Goal: Information Seeking & Learning: Understand process/instructions

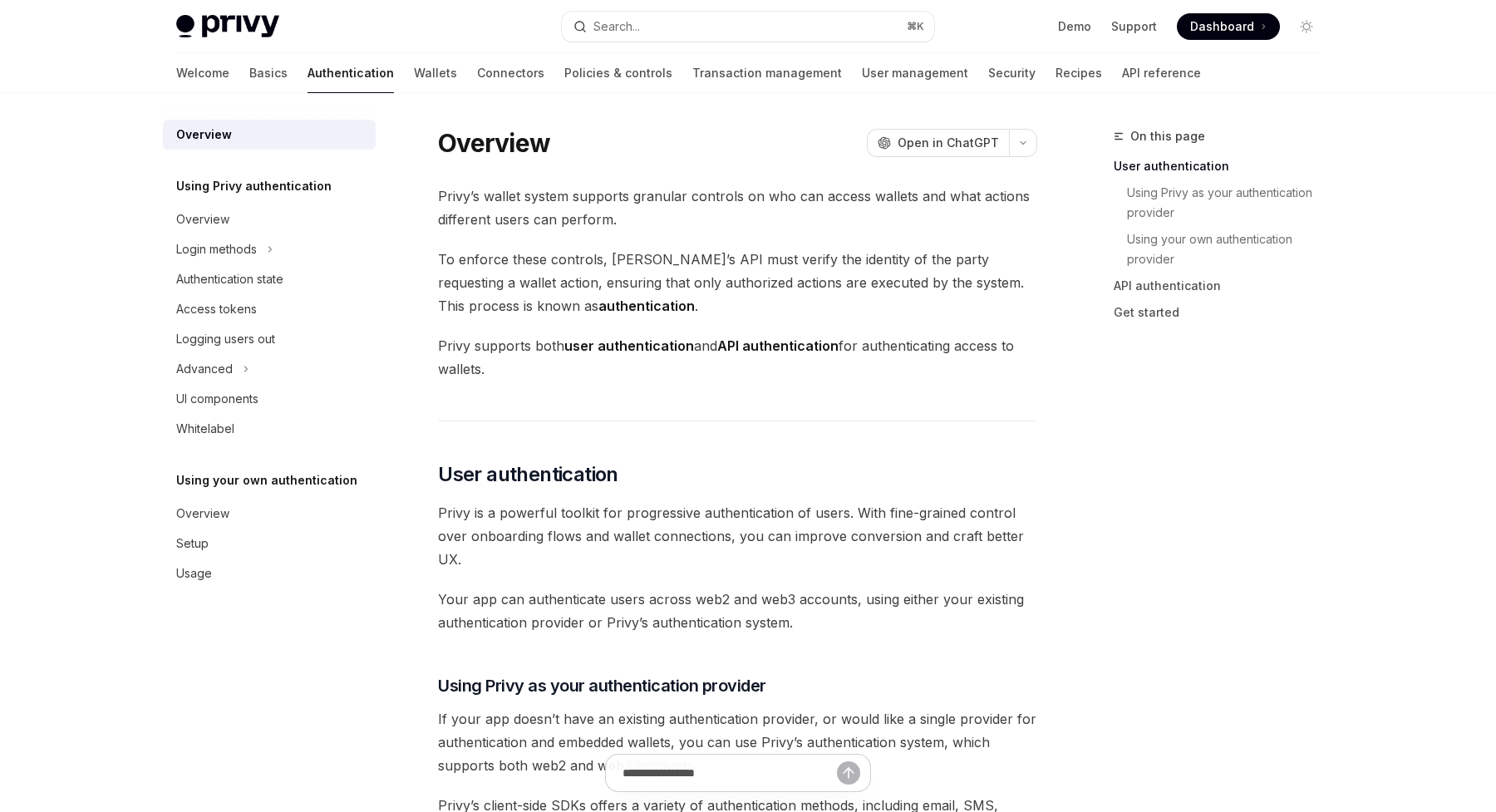
scroll to position [377, 0]
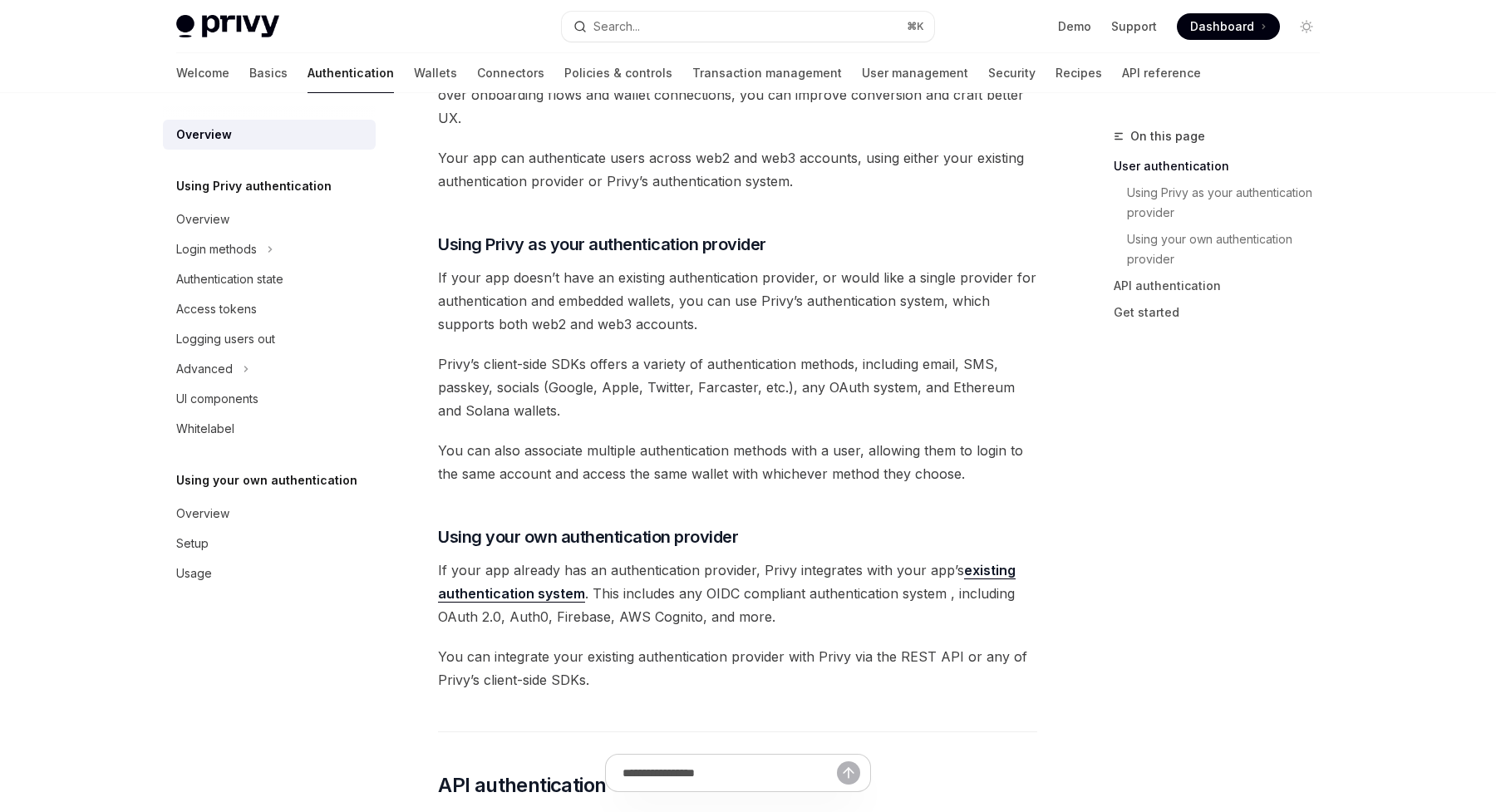
scroll to position [440, 0]
click at [569, 597] on link "existing authentication system" at bounding box center [727, 583] width 578 height 40
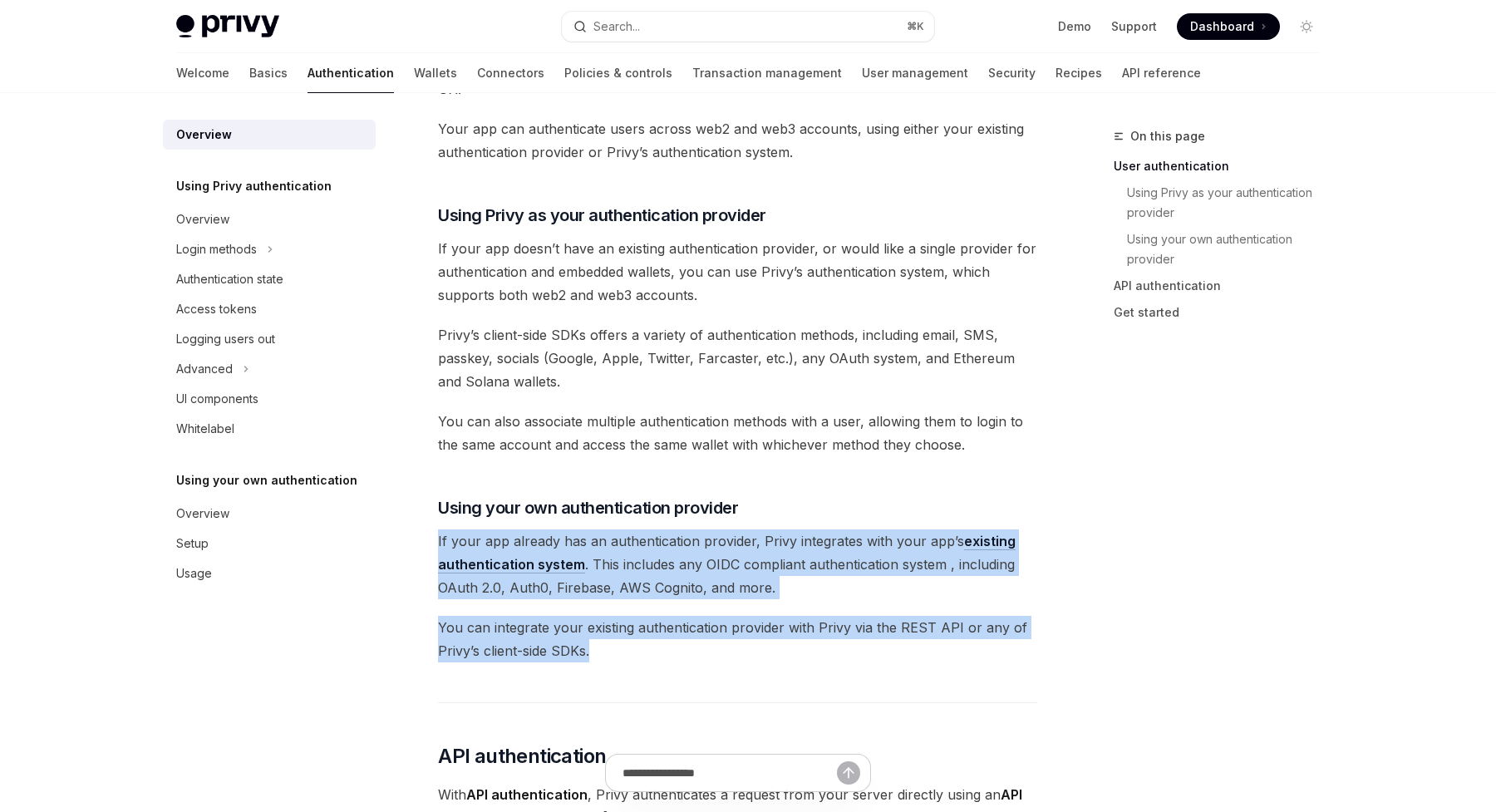
drag, startPoint x: 603, startPoint y: 651, endPoint x: 438, endPoint y: 543, distance: 197.2
click at [438, 543] on div "Privy’s wallet system supports granular controls on who can access wallets and …" at bounding box center [738, 541] width 599 height 1654
copy div "If your app already has an authentication provider, Privy integrates with your …"
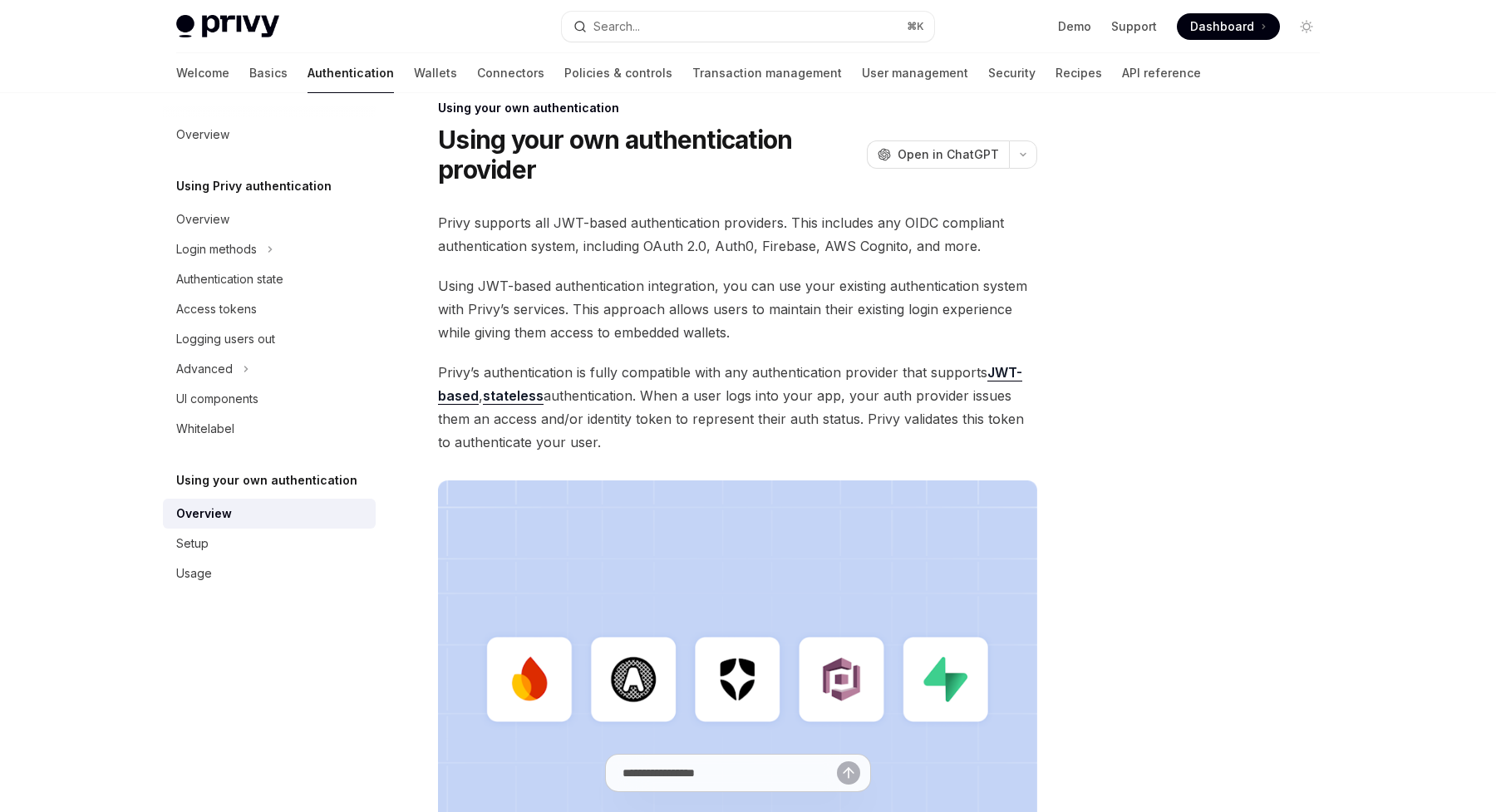
scroll to position [20, 0]
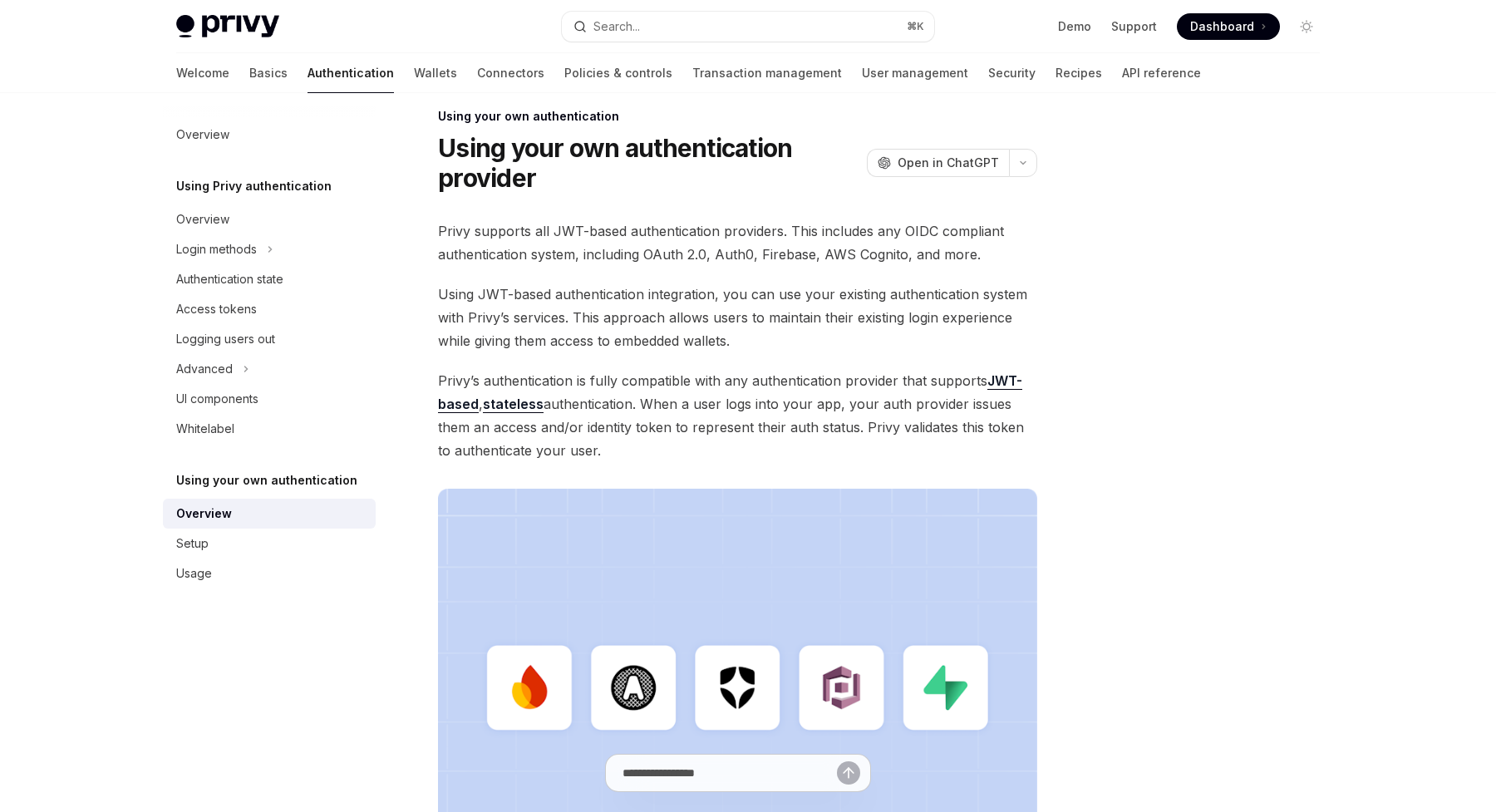
drag, startPoint x: 581, startPoint y: 451, endPoint x: 432, endPoint y: 231, distance: 265.7
click at [432, 231] on div "Using your own authentication Using your own authentication provider OpenAI Ope…" at bounding box center [582, 645] width 917 height 1078
copy div "Privy supports all JWT-based authentication providers. This includes any OIDC c…"
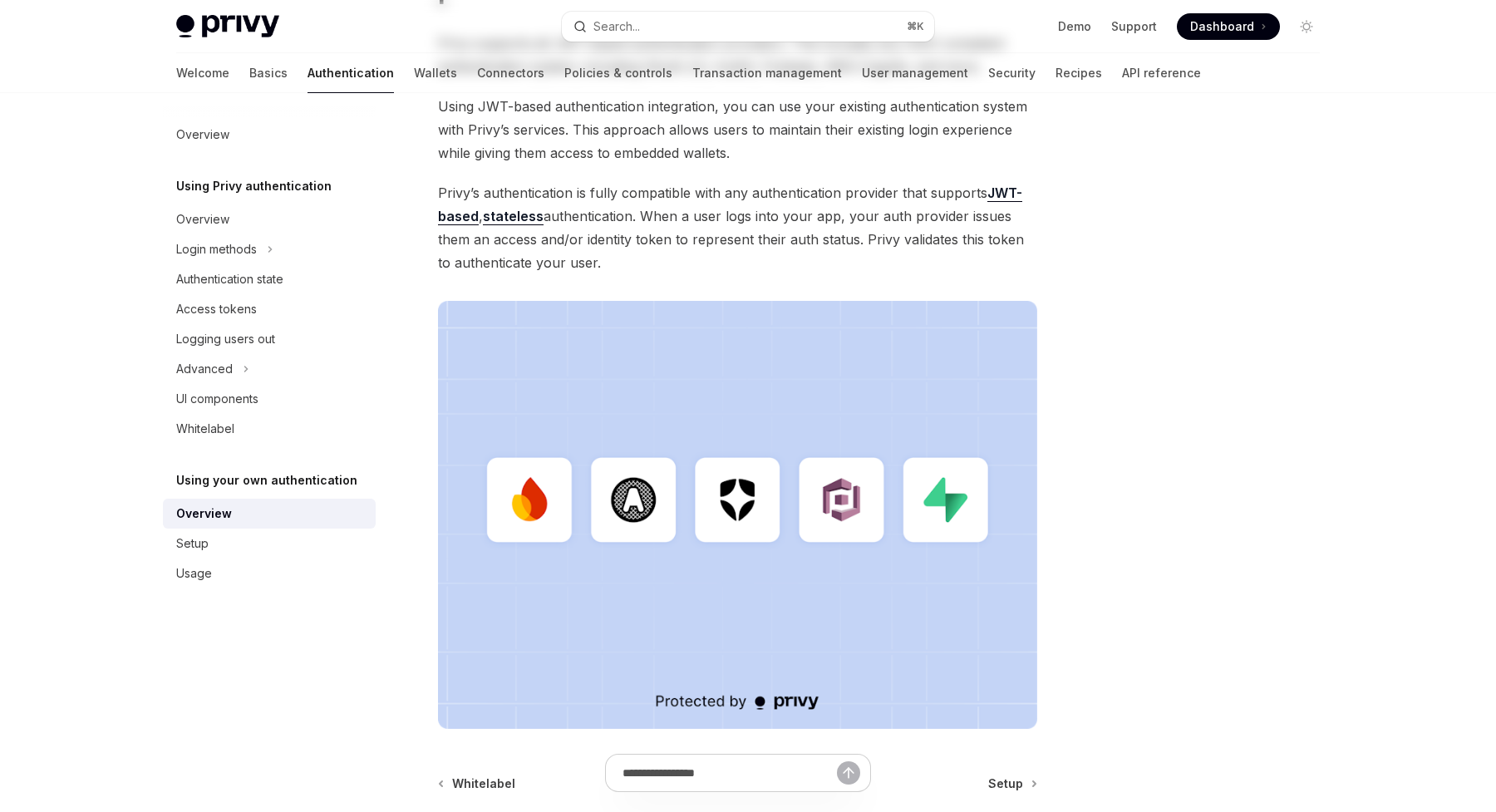
scroll to position [0, 0]
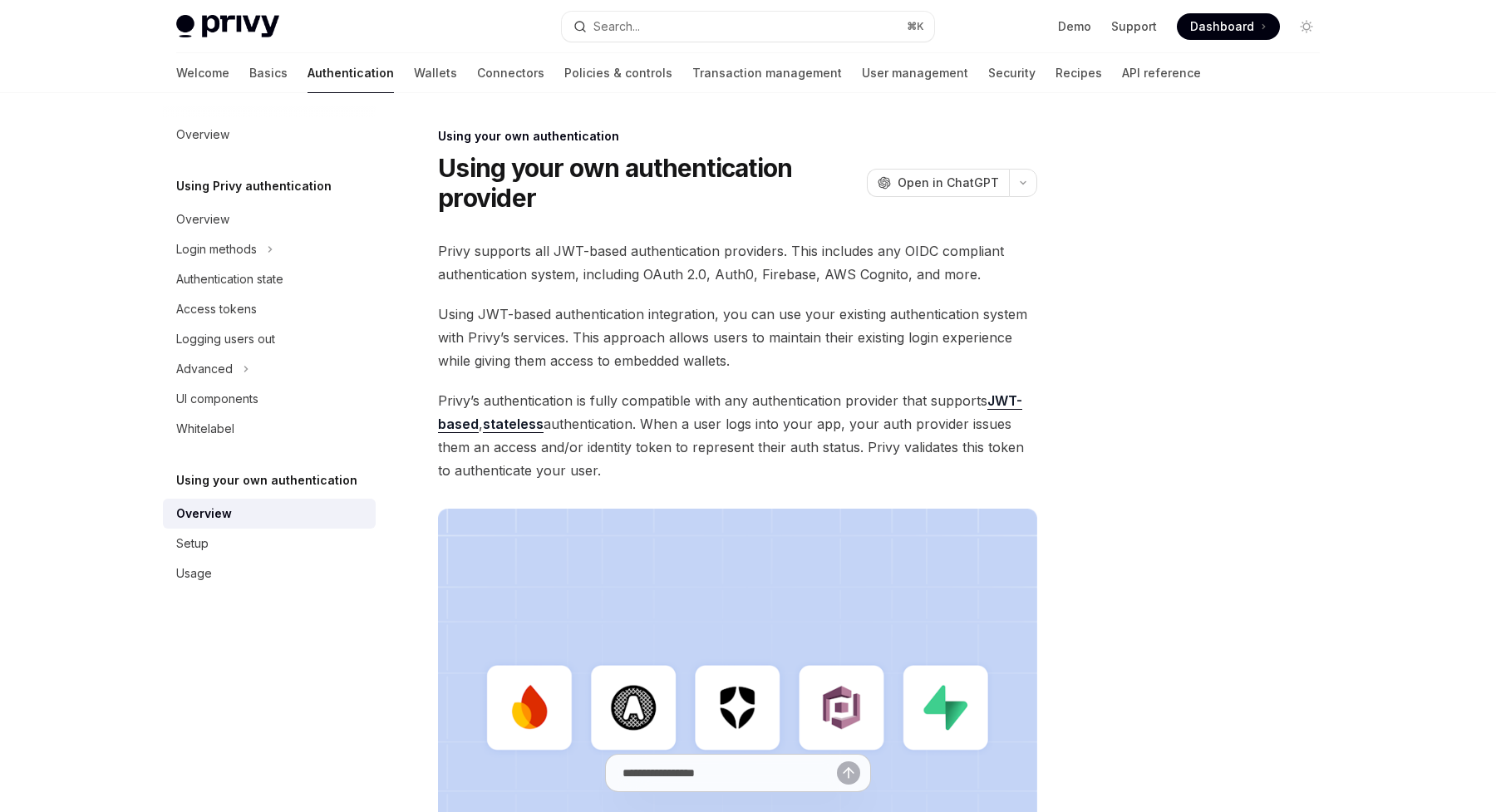
click at [809, 385] on div "Privy supports all JWT-based authentication providers. This includes any OIDC c…" at bounding box center [738, 588] width 599 height 697
